Goal: Information Seeking & Learning: Learn about a topic

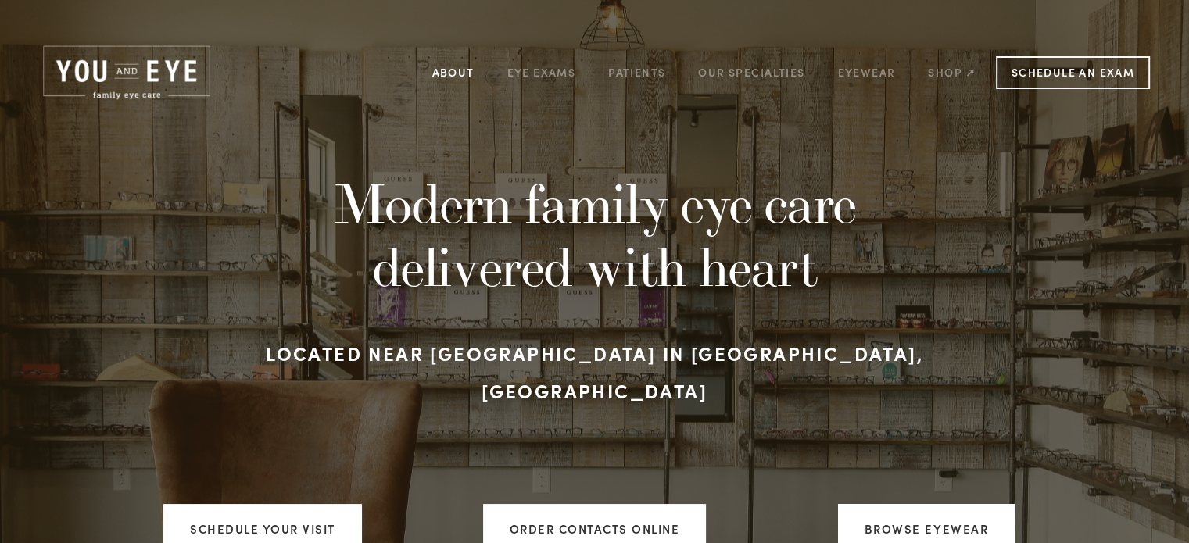
click at [451, 69] on link "About" at bounding box center [453, 72] width 42 height 24
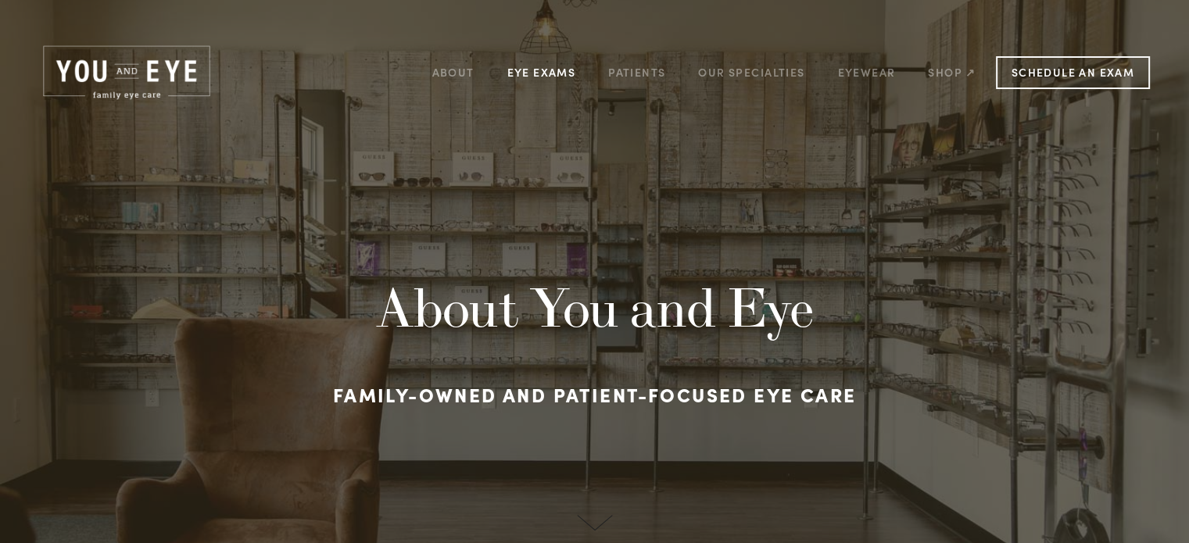
click at [550, 71] on link "Eye Exams" at bounding box center [541, 72] width 69 height 24
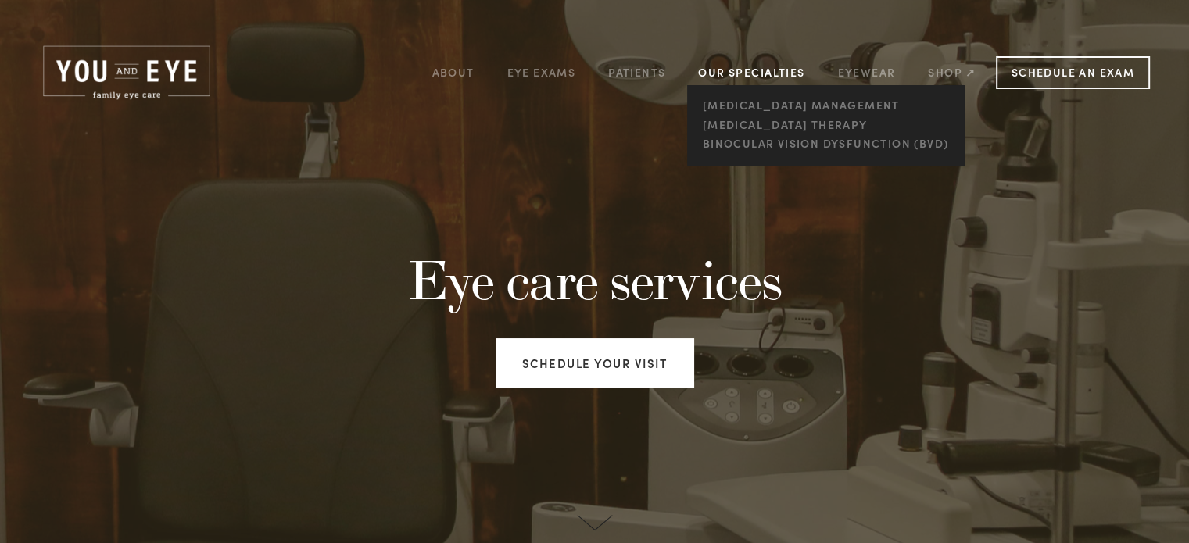
click at [762, 69] on link "Our Specialties" at bounding box center [751, 72] width 106 height 15
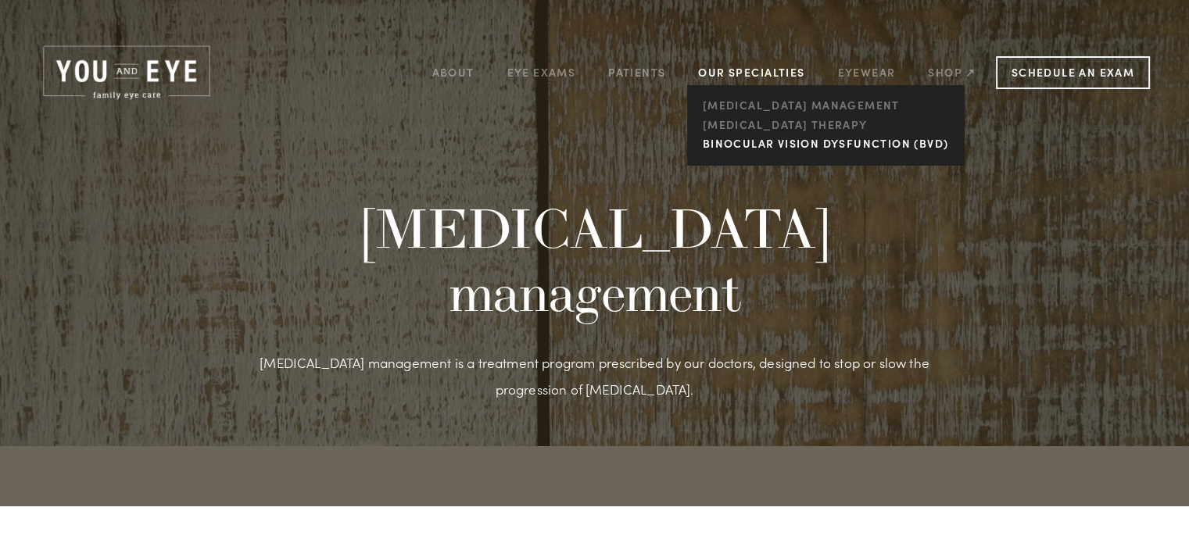
click at [772, 151] on link "Binocular Vision Dysfunction (BVD)" at bounding box center [825, 144] width 254 height 20
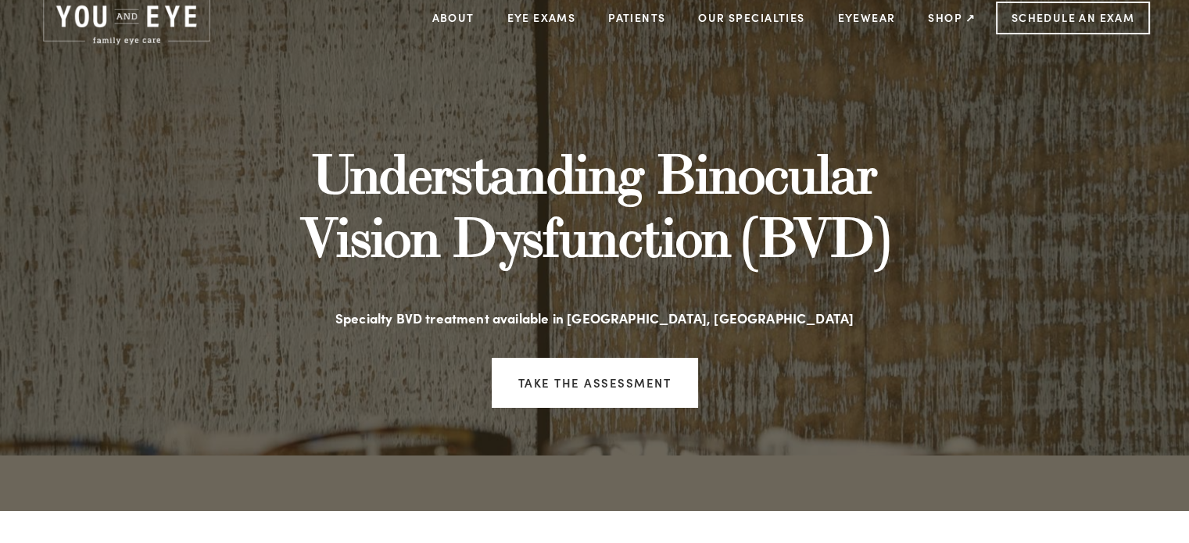
scroll to position [37, 0]
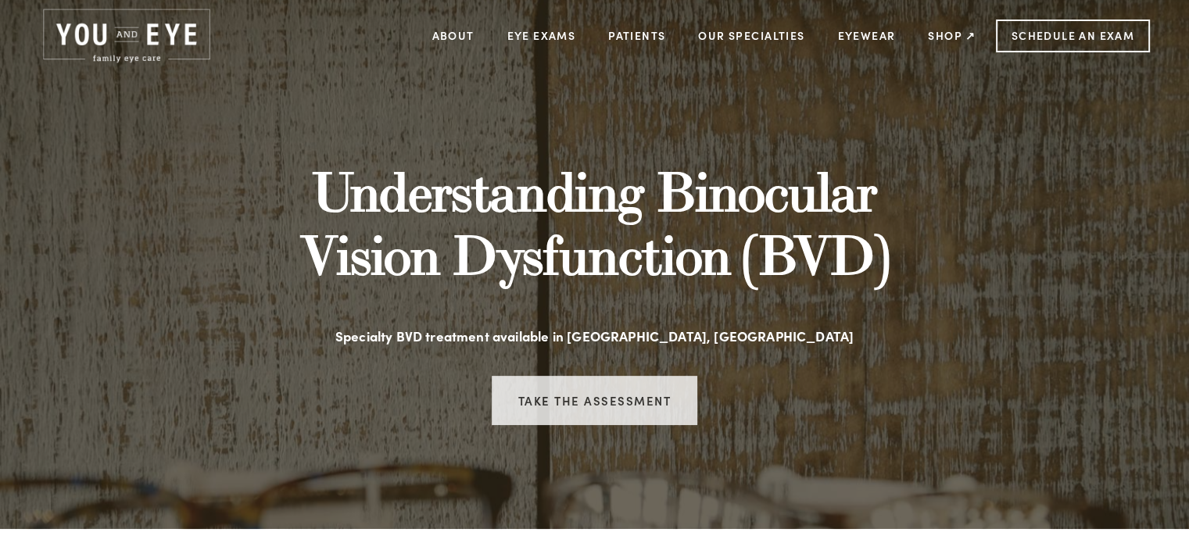
click at [570, 392] on link "Take the assessment" at bounding box center [595, 400] width 206 height 49
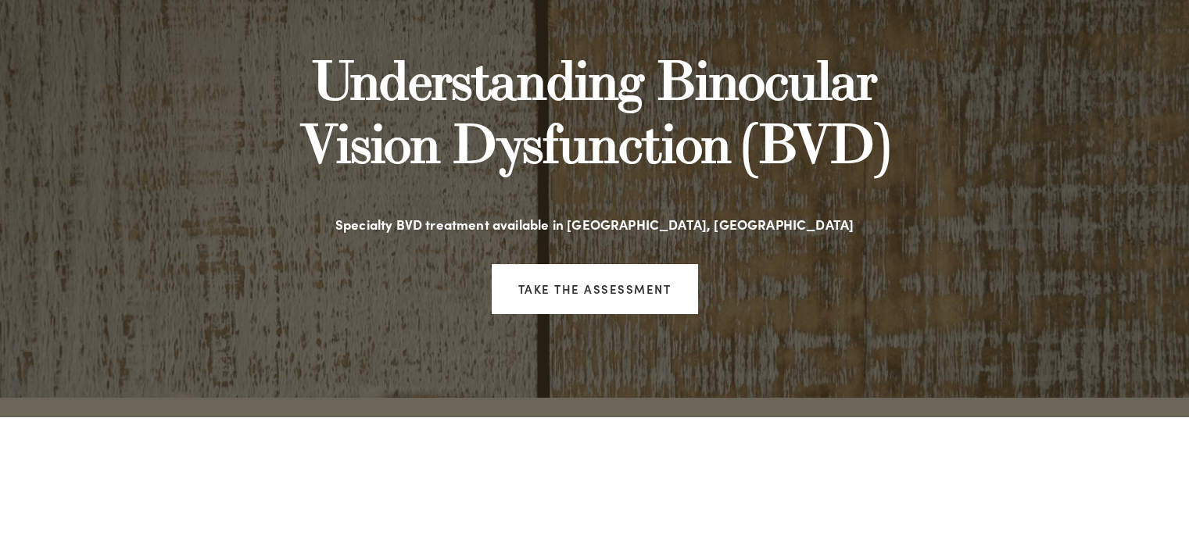
scroll to position [0, 0]
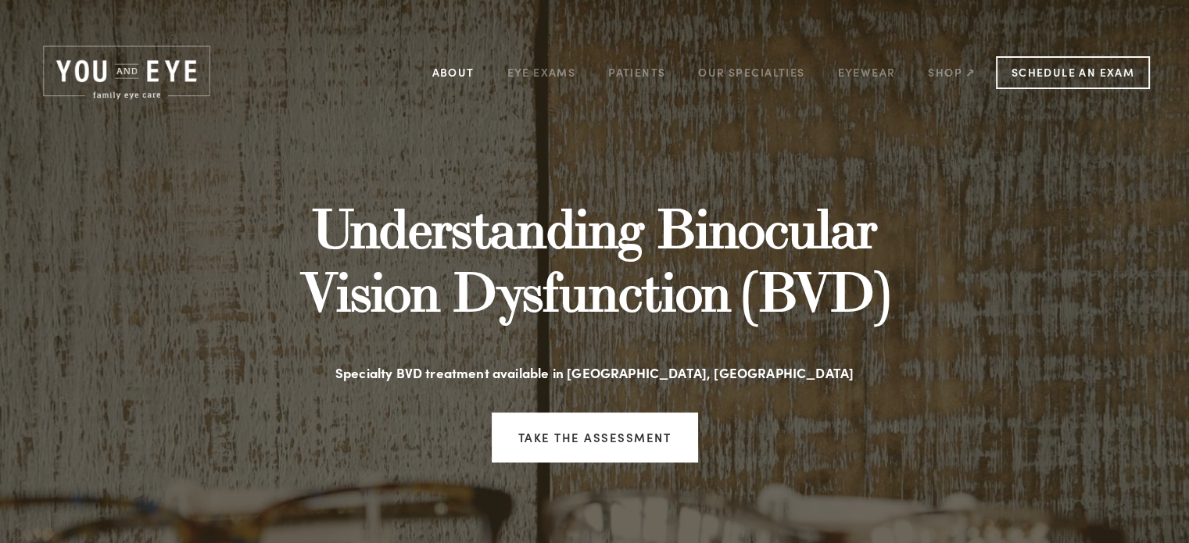
click at [450, 68] on link "About" at bounding box center [453, 72] width 42 height 24
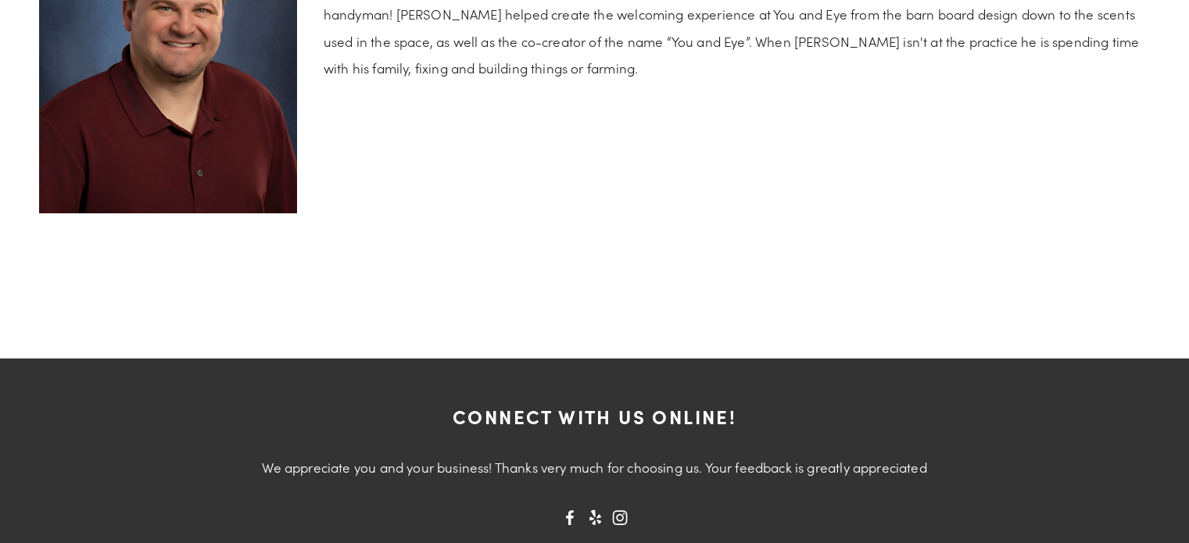
scroll to position [3017, 0]
